Goal: Task Accomplishment & Management: Manage account settings

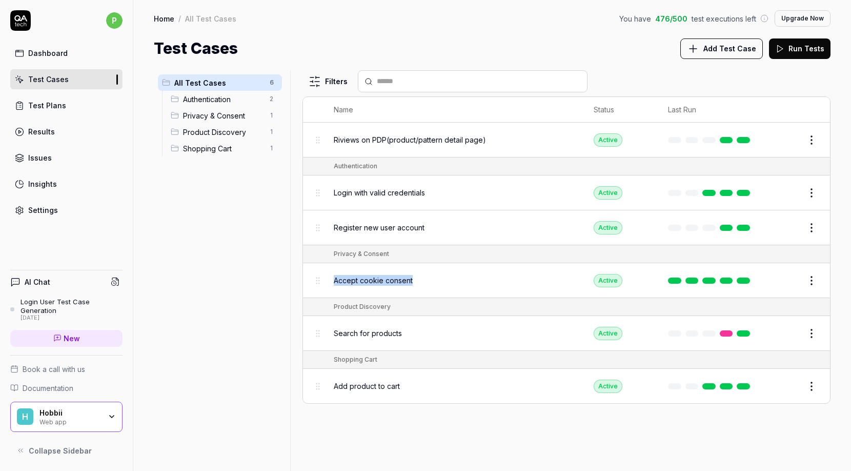
click at [812, 51] on button "Run Tests" at bounding box center [800, 48] width 62 height 21
click at [369, 190] on span "Login with valid credentials" at bounding box center [379, 192] width 91 height 11
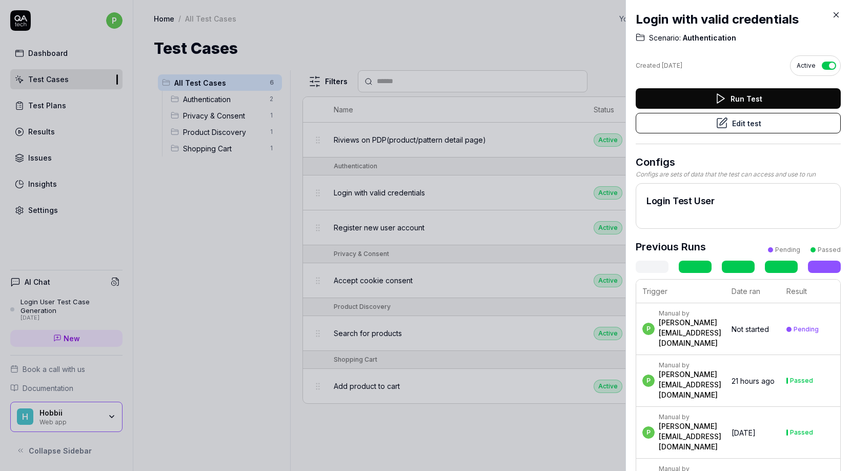
click at [744, 313] on td "Not started" at bounding box center [752, 329] width 55 height 52
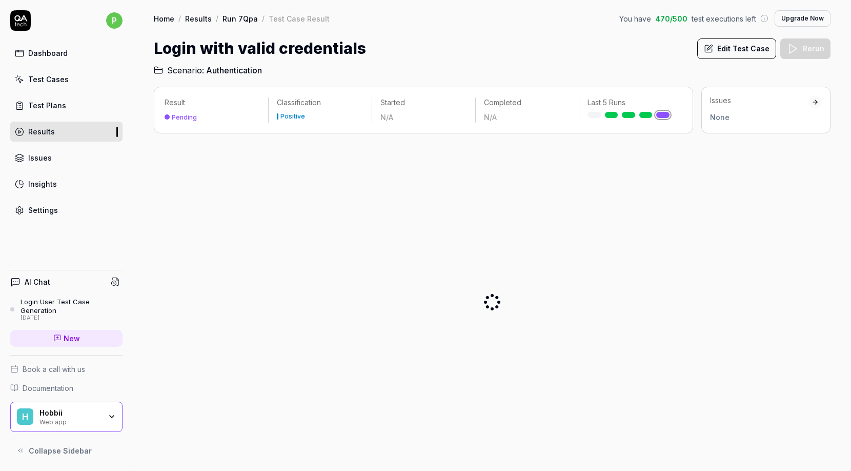
click at [32, 130] on div "Results" at bounding box center [41, 131] width 27 height 11
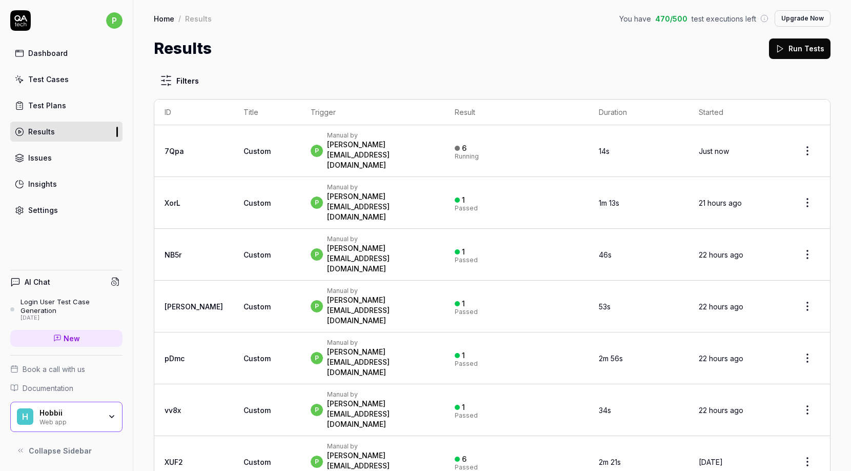
click at [59, 75] on div "Test Cases" at bounding box center [48, 79] width 41 height 11
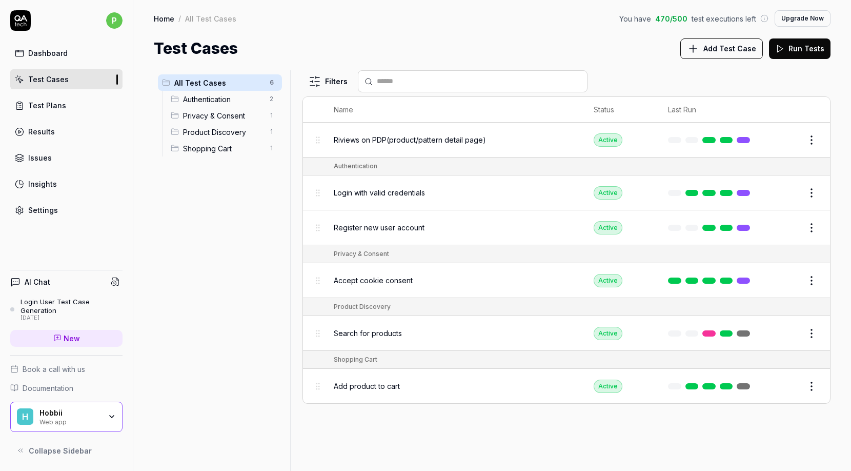
click at [386, 193] on span "Login with valid credentials" at bounding box center [379, 192] width 91 height 11
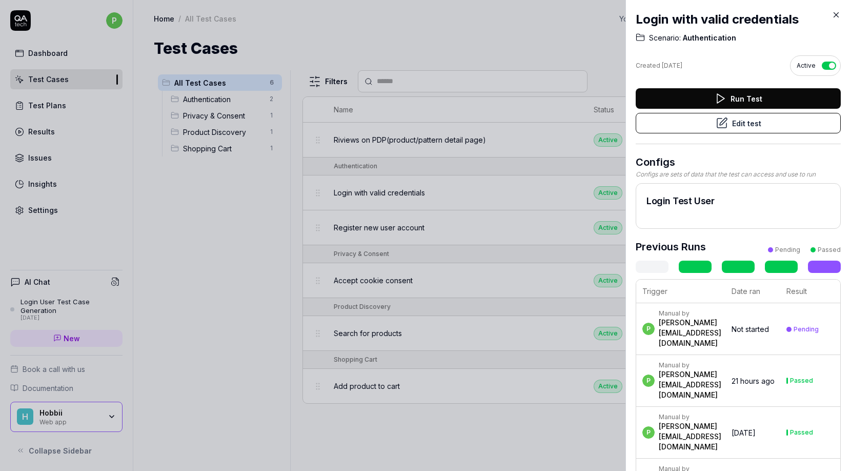
click at [759, 97] on button "Run Test" at bounding box center [738, 98] width 205 height 21
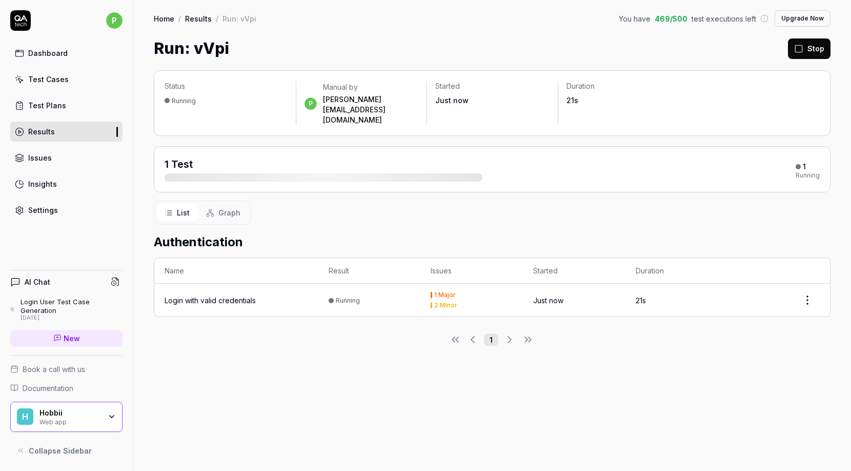
click at [57, 104] on div "Test Plans" at bounding box center [47, 105] width 38 height 11
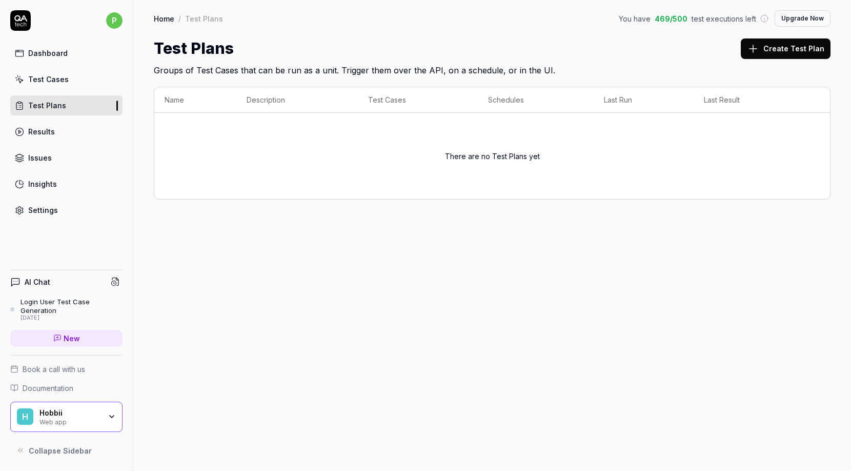
click at [45, 123] on link "Results" at bounding box center [66, 132] width 112 height 20
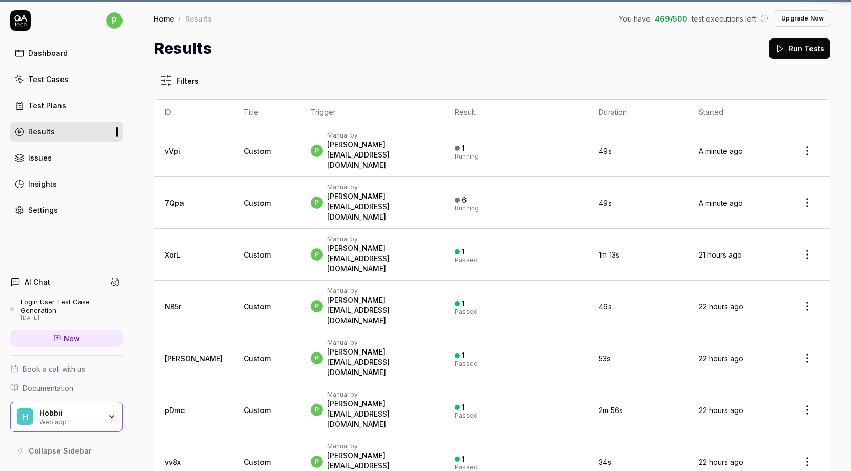
click at [45, 131] on div "Results" at bounding box center [41, 131] width 27 height 11
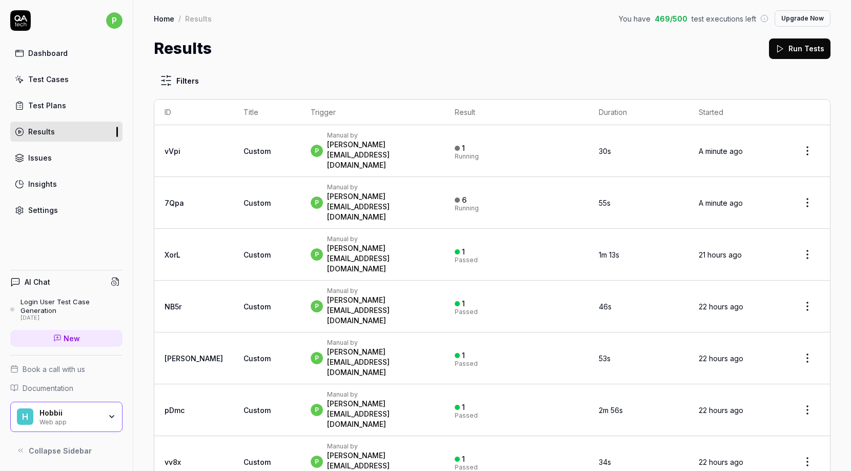
click at [327, 136] on div "Manual by" at bounding box center [380, 135] width 107 height 8
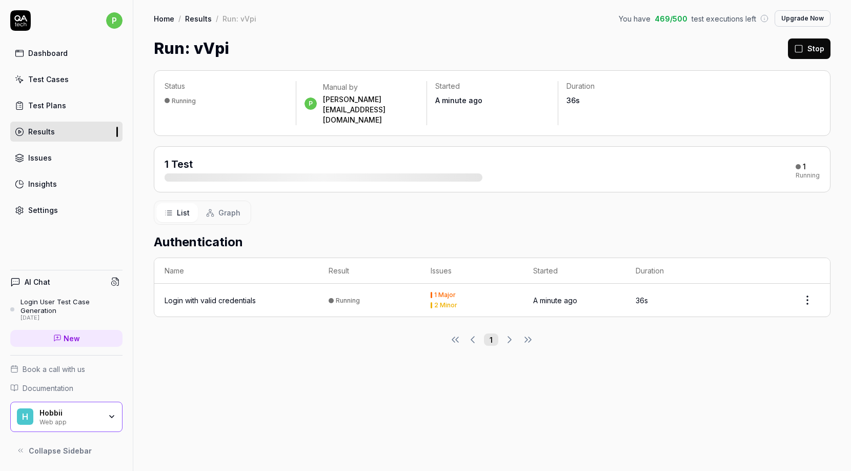
click at [51, 84] on div "Test Cases" at bounding box center [48, 79] width 41 height 11
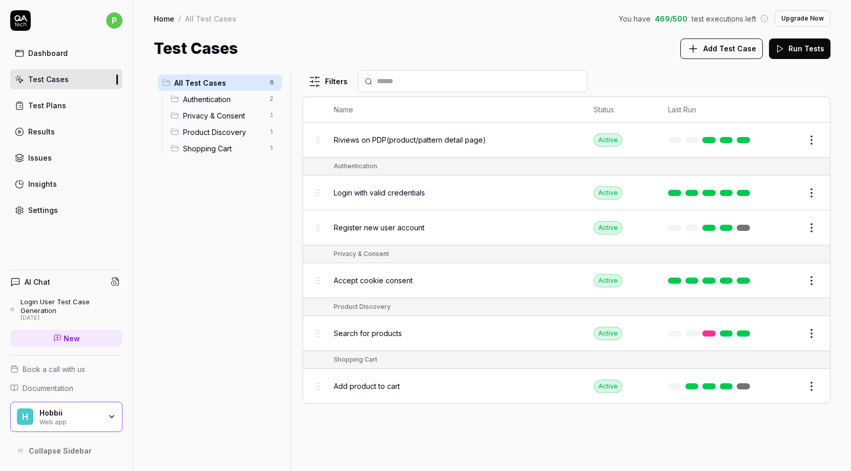
click at [36, 211] on div "Settings" at bounding box center [43, 210] width 30 height 11
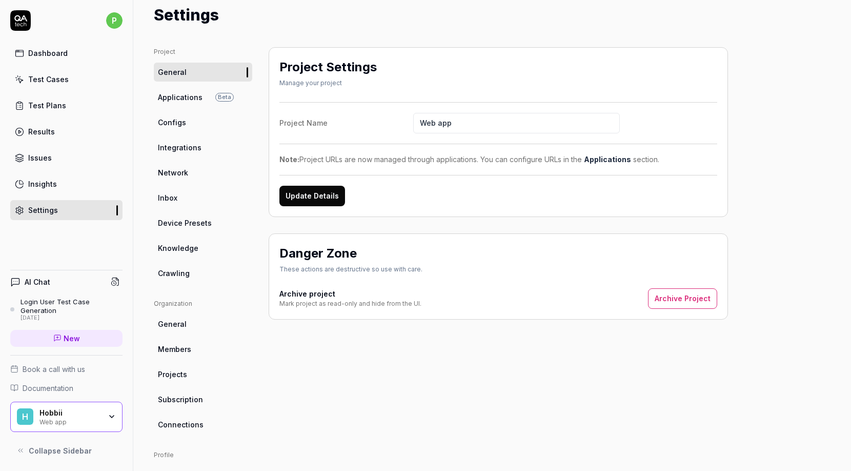
scroll to position [31, 0]
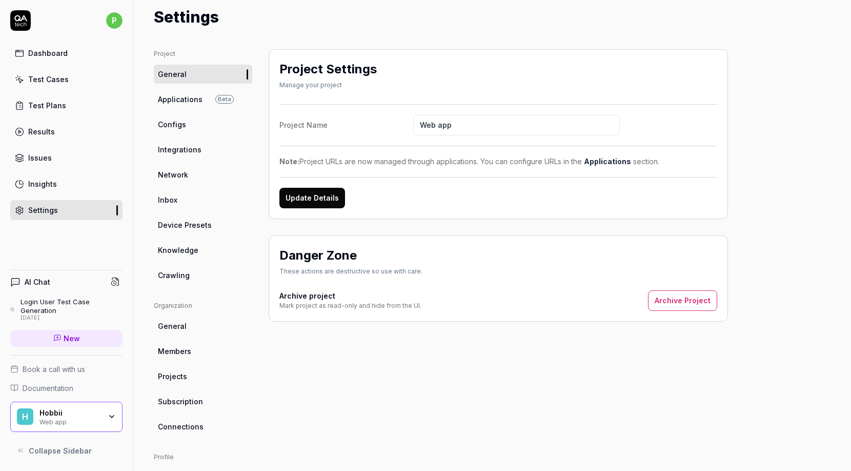
click at [193, 149] on span "Integrations" at bounding box center [180, 149] width 44 height 11
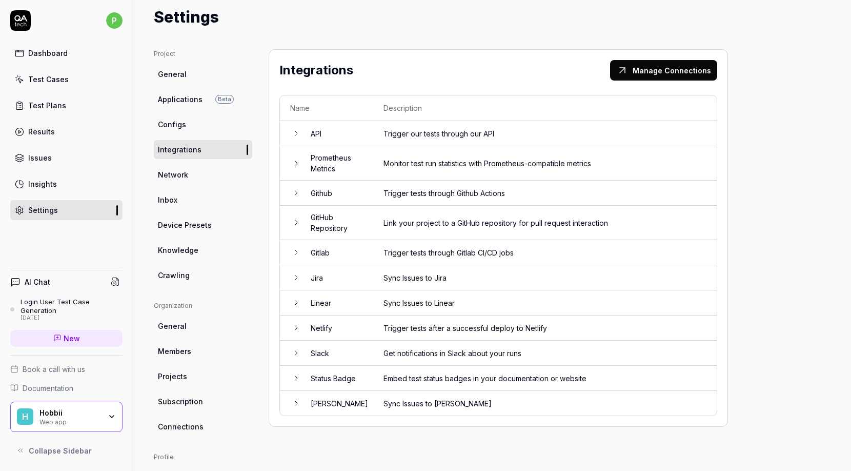
click at [189, 123] on link "Configs" at bounding box center [203, 124] width 98 height 19
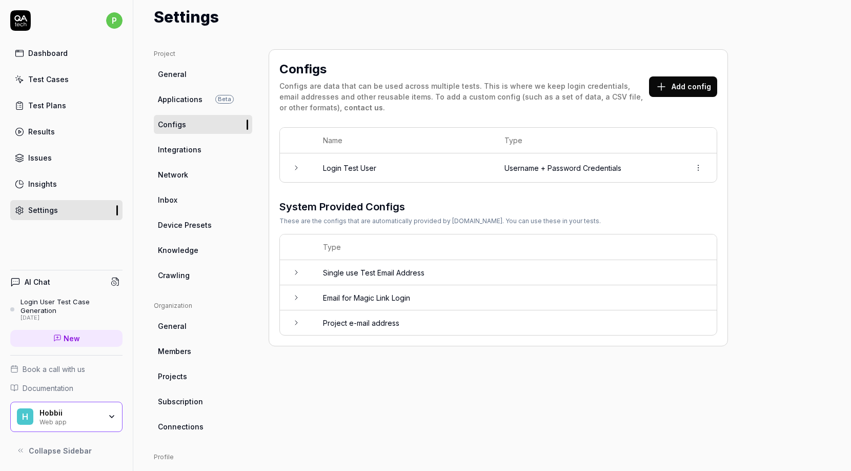
click at [167, 175] on span "Network" at bounding box center [173, 174] width 30 height 11
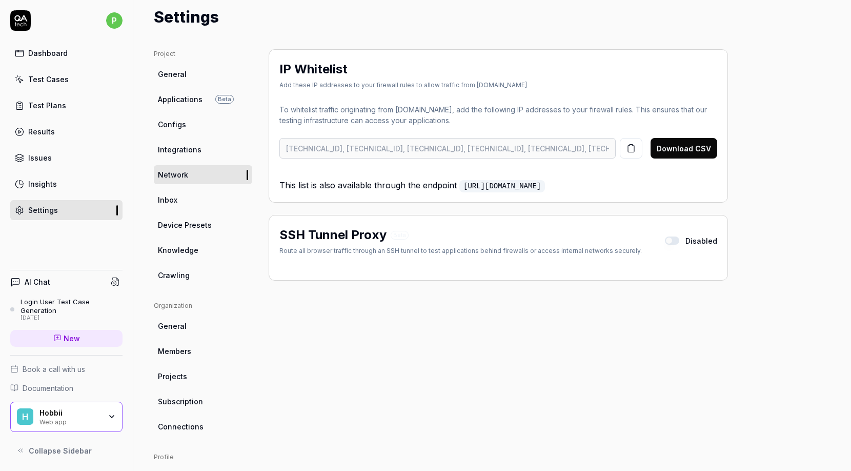
click at [164, 224] on span "Device Presets" at bounding box center [185, 224] width 54 height 11
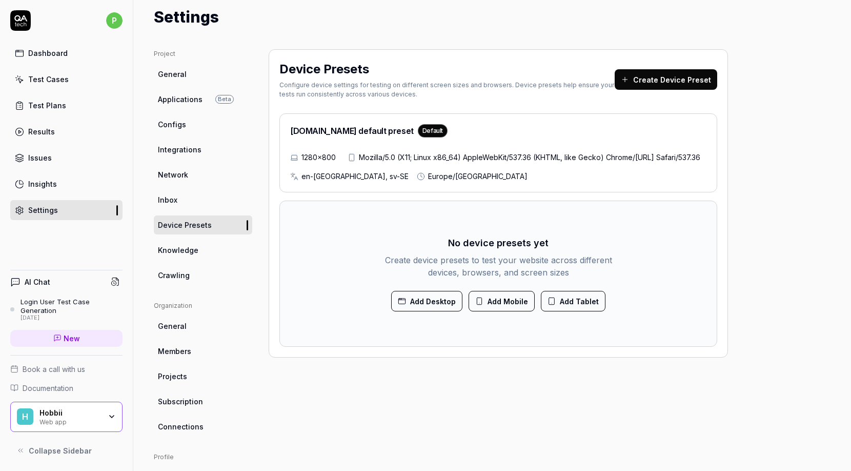
click at [161, 251] on span "Knowledge" at bounding box center [178, 250] width 41 height 11
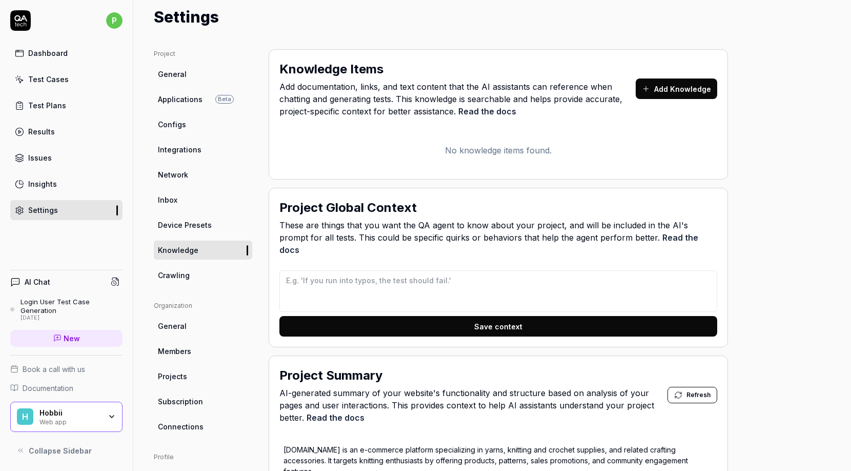
click at [160, 265] on ul "Project General Applications Beta Configs Integrations Network Inbox Device Pre…" at bounding box center [203, 166] width 98 height 235
click at [160, 275] on span "Crawling" at bounding box center [174, 275] width 32 height 11
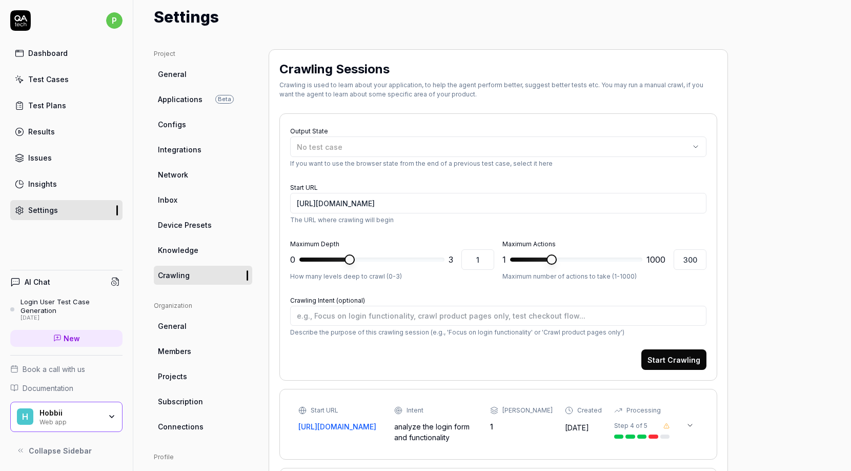
click at [157, 333] on link "General" at bounding box center [203, 325] width 98 height 19
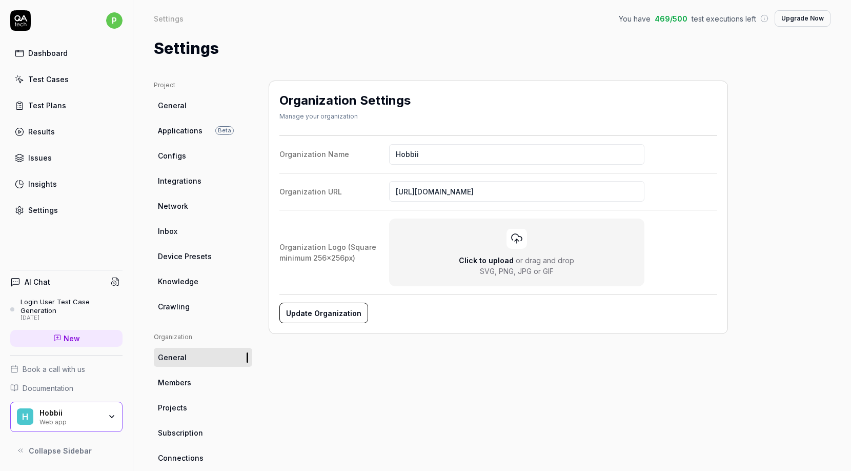
click at [63, 55] on div "Dashboard" at bounding box center [47, 53] width 39 height 11
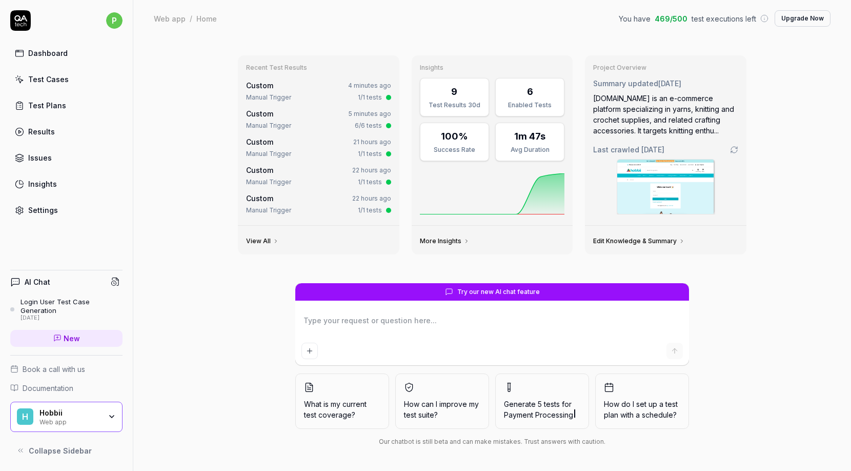
click at [51, 304] on div "Login User Test Case Generation" at bounding box center [72, 305] width 102 height 17
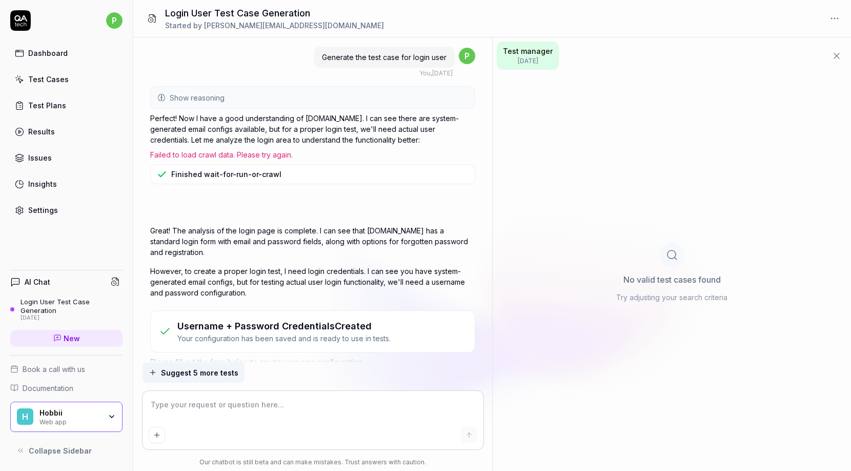
type textarea "*"
click at [48, 132] on div "Results" at bounding box center [41, 131] width 27 height 11
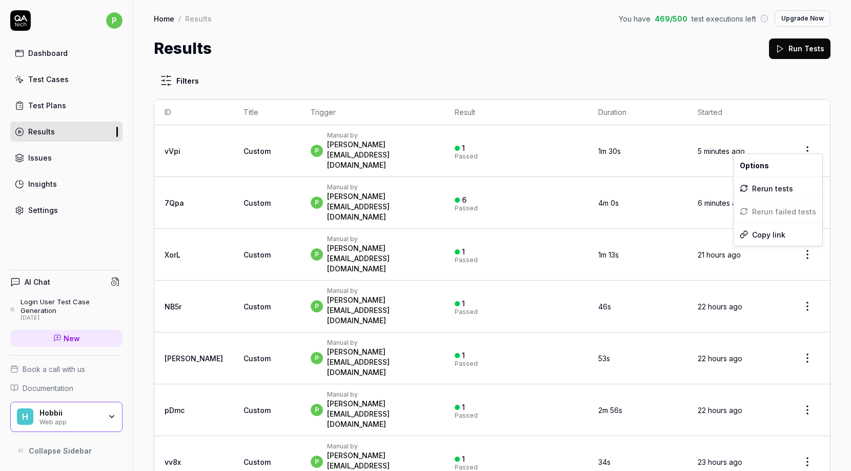
click at [803, 145] on html "p Dashboard Test Cases Test Plans Results Issues Insights Settings AI Chat Logi…" at bounding box center [425, 235] width 851 height 471
click at [288, 336] on html "p Dashboard Test Cases Test Plans Results Issues Insights Settings AI Chat Logi…" at bounding box center [425, 235] width 851 height 471
click at [59, 109] on div "Test Plans" at bounding box center [47, 105] width 38 height 11
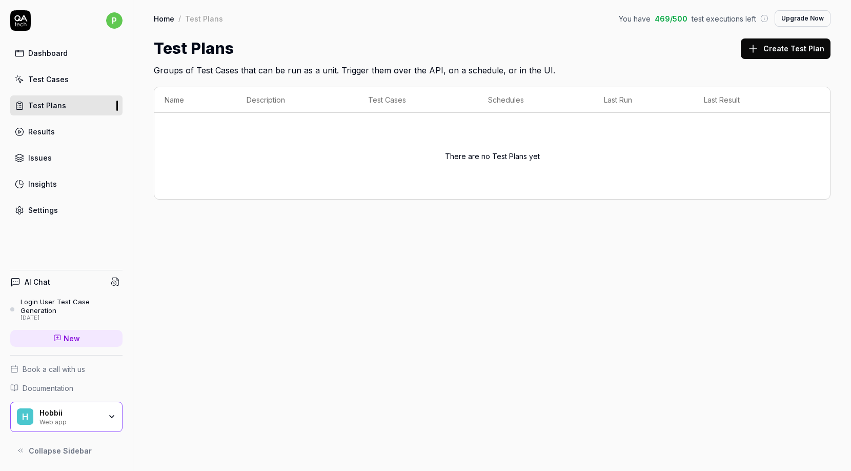
click at [796, 52] on button "Create Test Plan" at bounding box center [786, 48] width 90 height 21
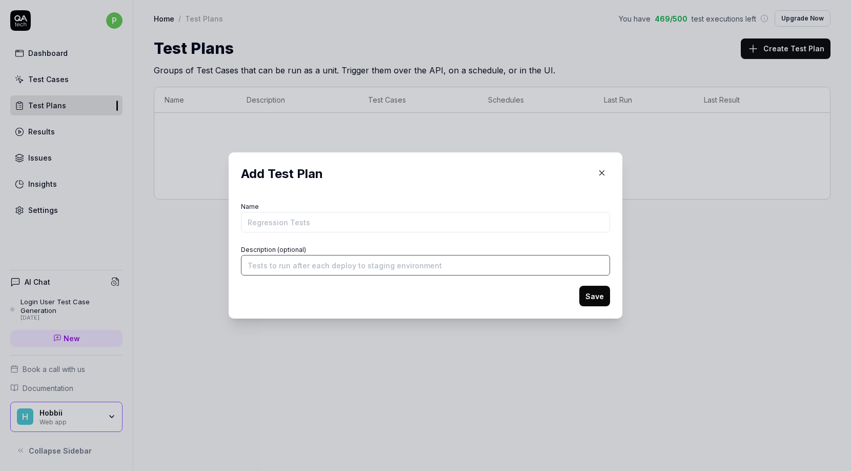
click at [429, 274] on input "Description (optional)" at bounding box center [425, 265] width 369 height 21
click at [603, 171] on icon "button" at bounding box center [601, 172] width 9 height 9
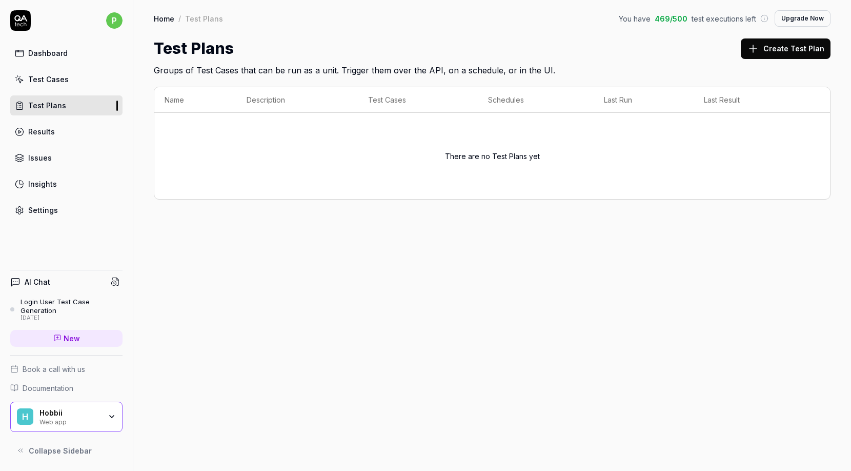
click at [46, 189] on link "Insights" at bounding box center [66, 184] width 112 height 20
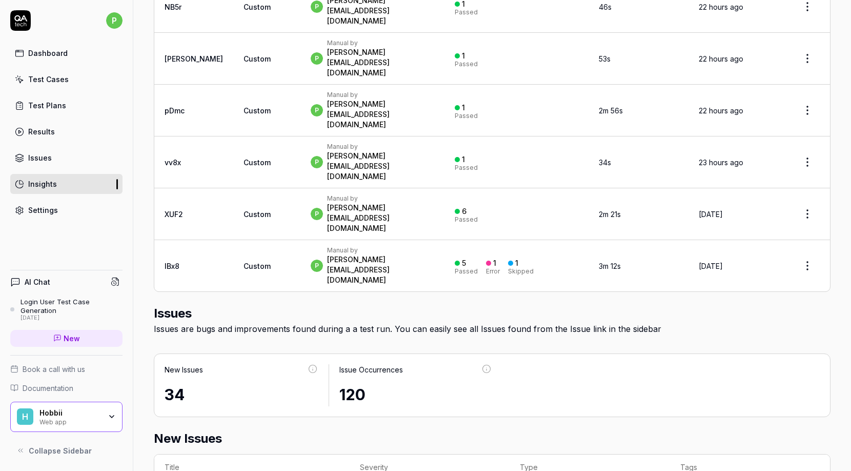
scroll to position [401, 0]
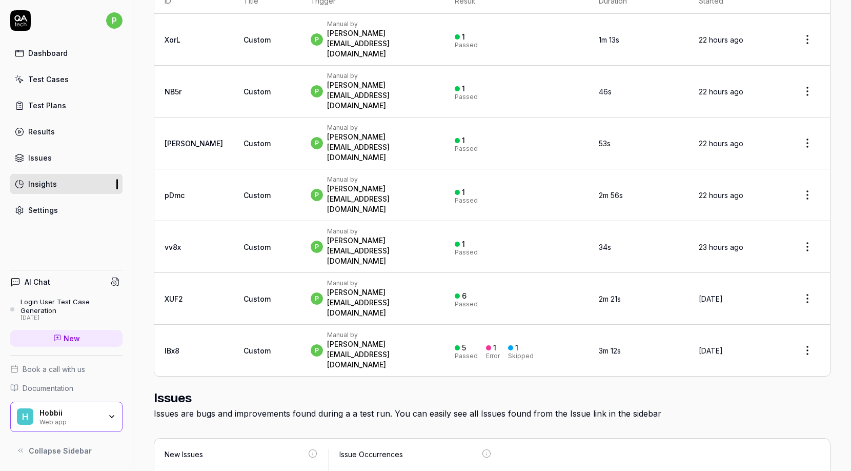
click at [52, 107] on div "Test Plans" at bounding box center [47, 105] width 38 height 11
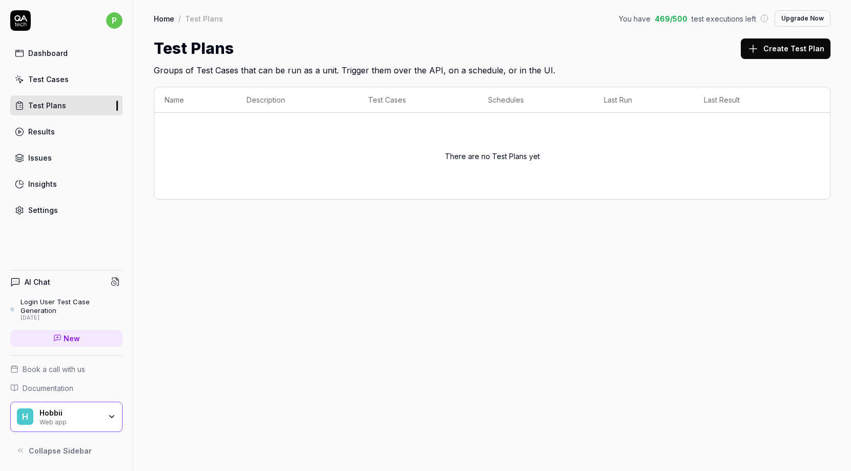
click at [54, 77] on div "Test Cases" at bounding box center [48, 79] width 41 height 11
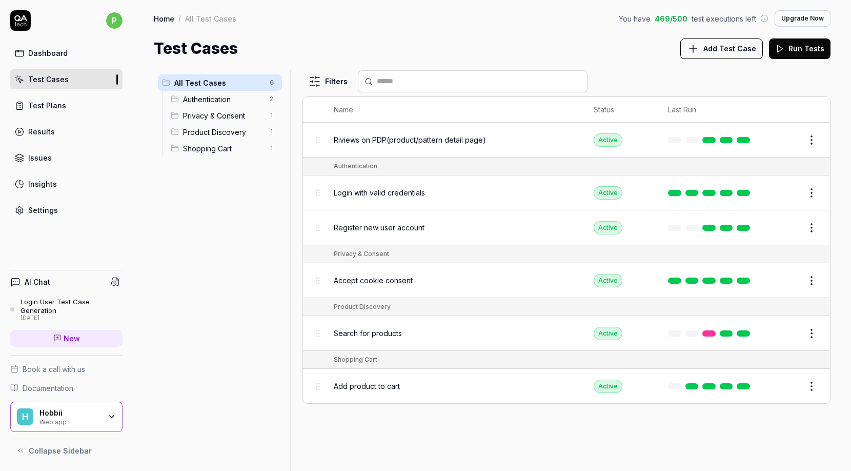
click at [43, 390] on span "Documentation" at bounding box center [48, 387] width 51 height 11
click at [726, 46] on span "Add Test Case" at bounding box center [729, 48] width 53 height 11
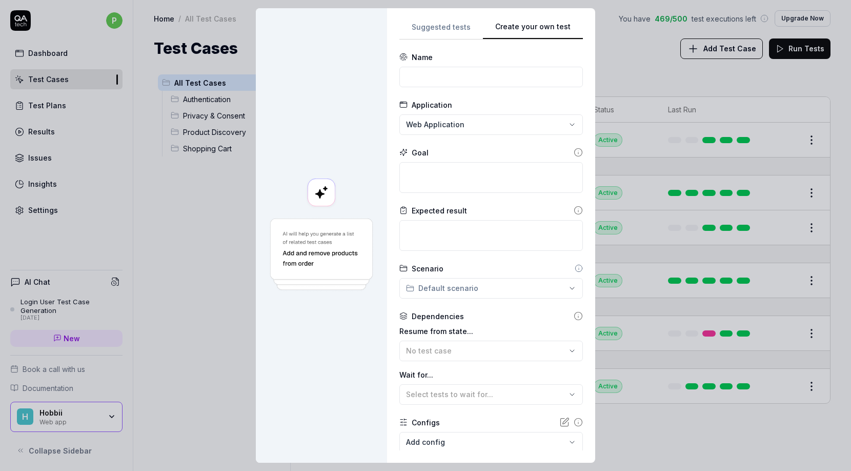
click at [558, 124] on div "**********" at bounding box center [491, 236] width 184 height 430
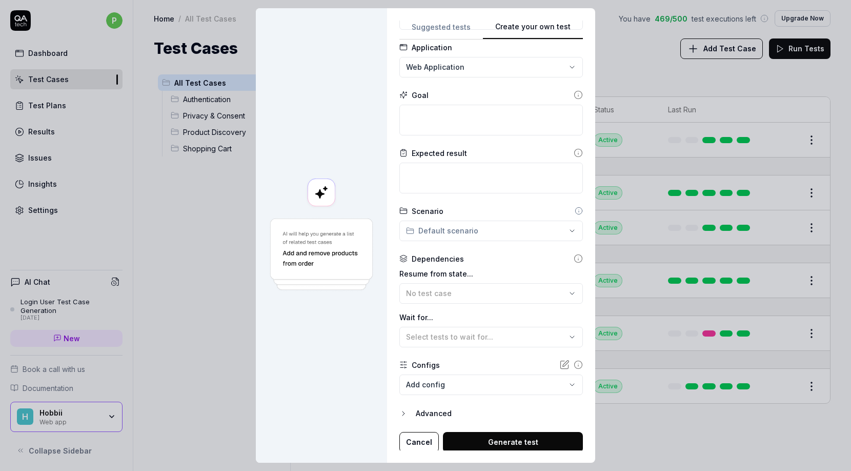
scroll to position [59, 0]
click at [477, 378] on body "p Dashboard Test Cases Test Plans Results Issues Insights Settings AI Chat Logi…" at bounding box center [425, 235] width 851 height 471
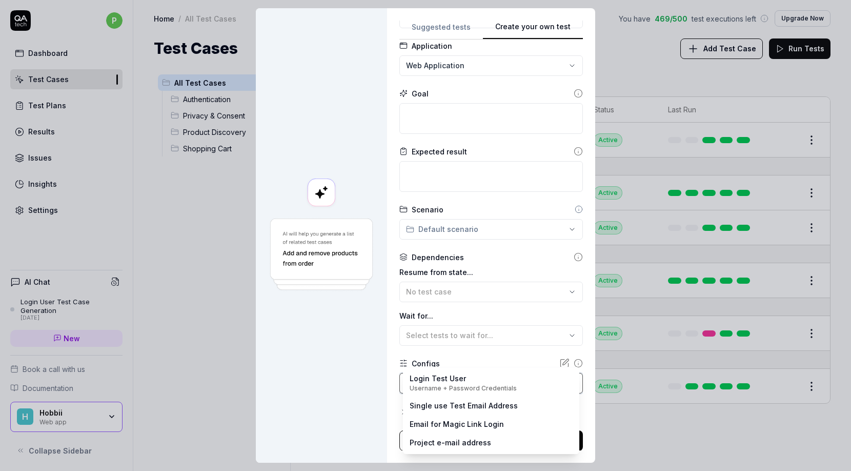
click at [488, 331] on div "**********" at bounding box center [425, 235] width 851 height 471
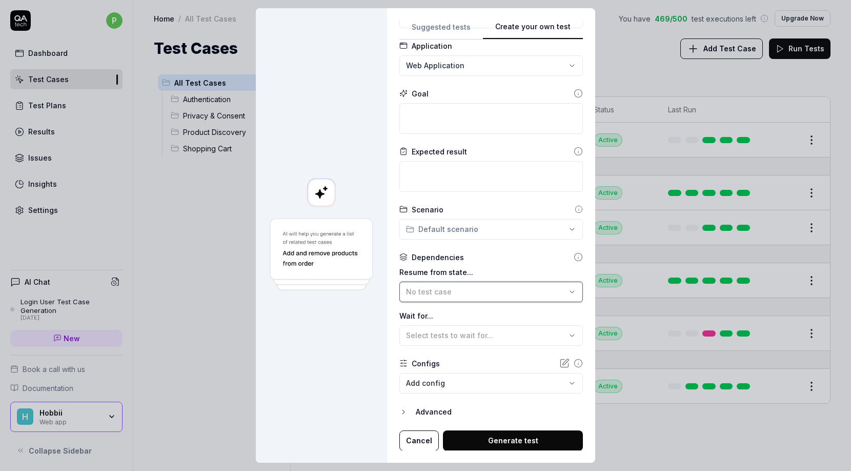
click at [495, 285] on button "No test case" at bounding box center [491, 291] width 184 height 21
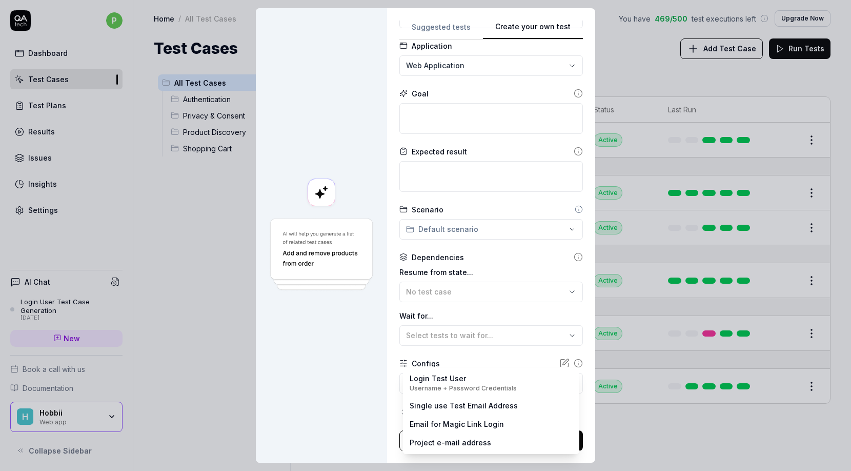
click at [476, 382] on body "p Dashboard Test Cases Test Plans Results Issues Insights Settings AI Chat Logi…" at bounding box center [425, 235] width 851 height 471
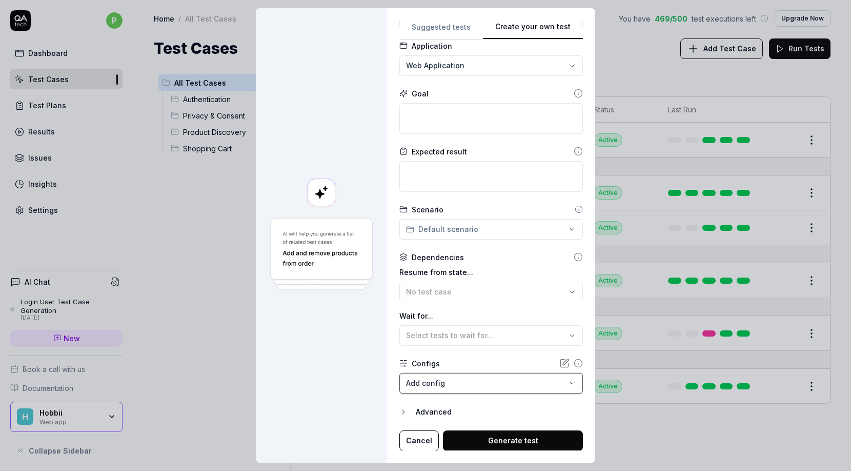
click at [519, 63] on div "**********" at bounding box center [425, 235] width 851 height 471
click at [519, 66] on div "**********" at bounding box center [425, 235] width 851 height 471
click at [638, 465] on div "**********" at bounding box center [425, 235] width 851 height 471
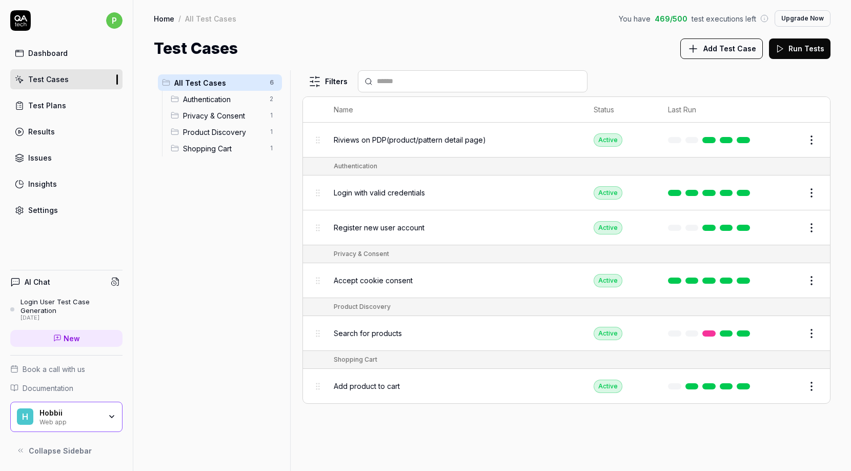
click at [68, 371] on span "Book a call with us" at bounding box center [54, 368] width 63 height 11
click at [47, 387] on span "Documentation" at bounding box center [48, 387] width 51 height 11
